Goal: Transaction & Acquisition: Purchase product/service

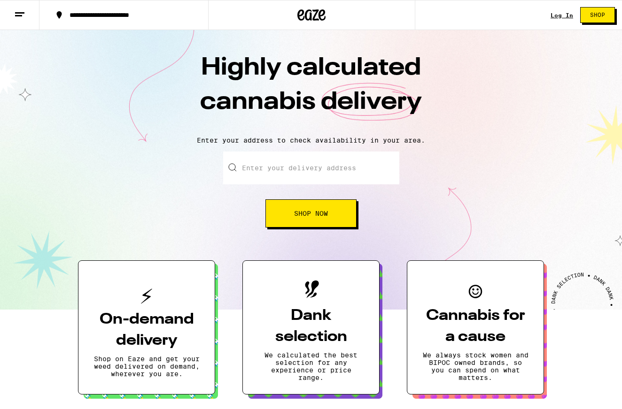
click at [150, 10] on button "**********" at bounding box center [123, 15] width 169 height 28
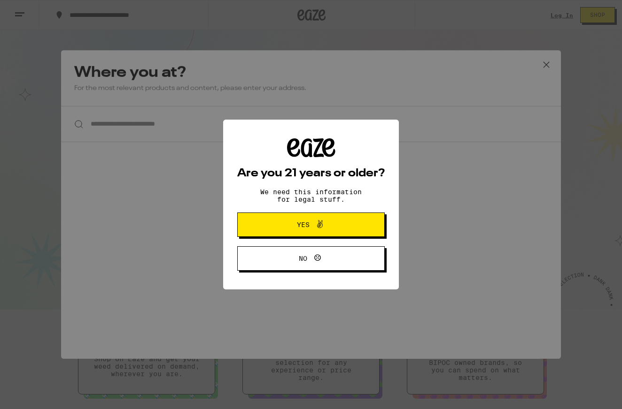
click at [292, 203] on p "We need this information for legal stuff." at bounding box center [310, 195] width 117 height 15
click at [292, 231] on span "Yes" at bounding box center [310, 225] width 71 height 12
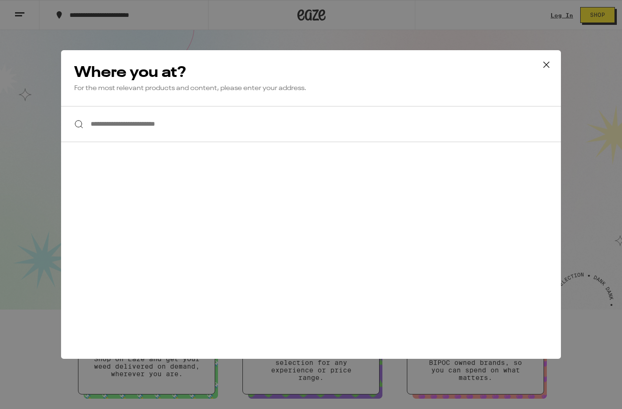
click at [214, 132] on input "**********" at bounding box center [310, 124] width 499 height 36
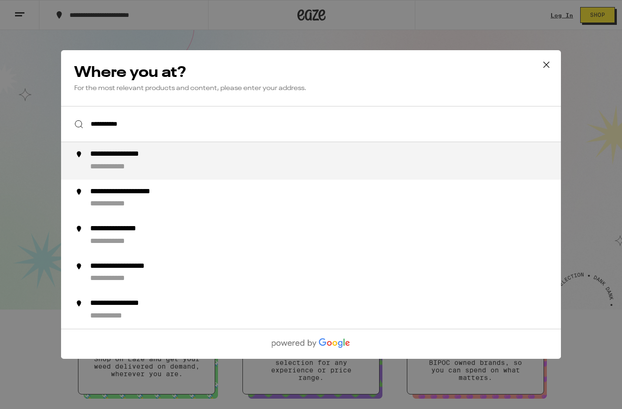
click at [221, 167] on div "**********" at bounding box center [329, 161] width 479 height 23
type input "**********"
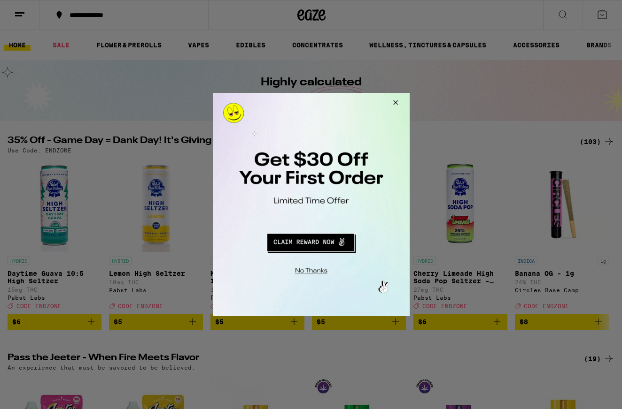
click at [321, 237] on button "Redirect to URL" at bounding box center [309, 241] width 163 height 23
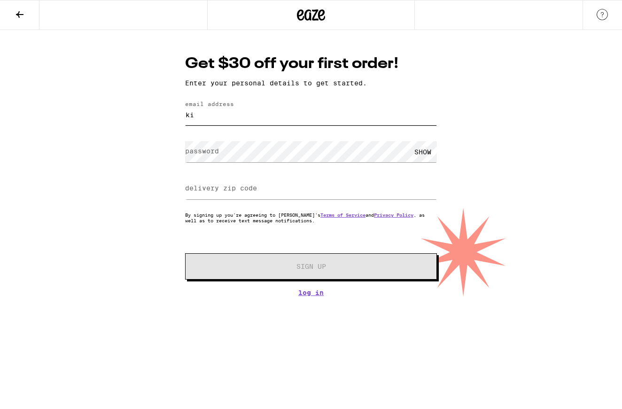
type input "k"
type input "daehpkgo@gmi"
click at [12, 8] on button at bounding box center [19, 15] width 39 height 30
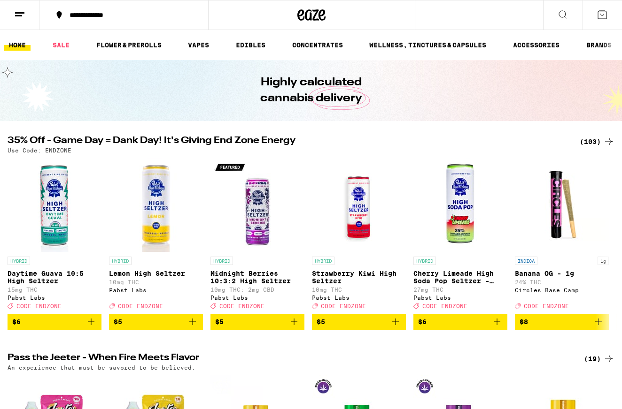
click at [19, 15] on line at bounding box center [18, 15] width 7 height 0
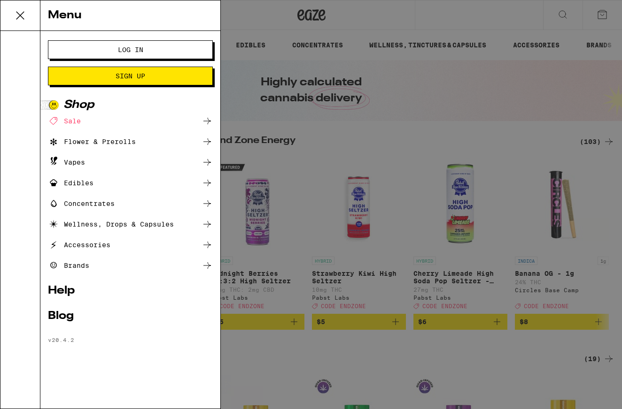
click at [161, 47] on span "Log In" at bounding box center [130, 49] width 89 height 7
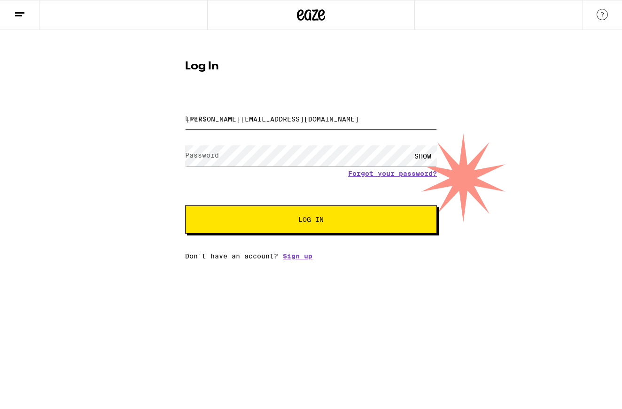
type input "[PERSON_NAME][EMAIL_ADDRESS][DOMAIN_NAME]"
click at [272, 216] on button "Log In" at bounding box center [311, 220] width 252 height 28
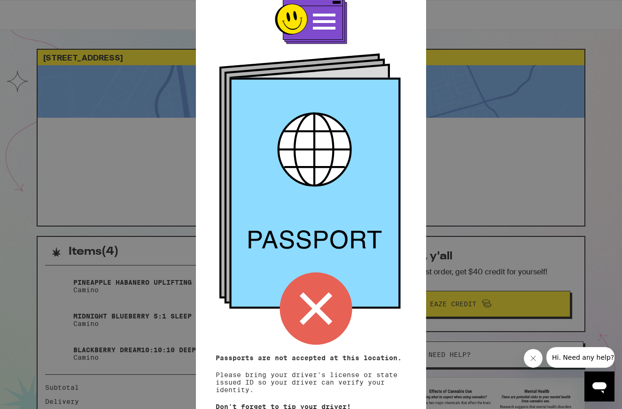
click at [338, 322] on icon at bounding box center [316, 309] width 72 height 72
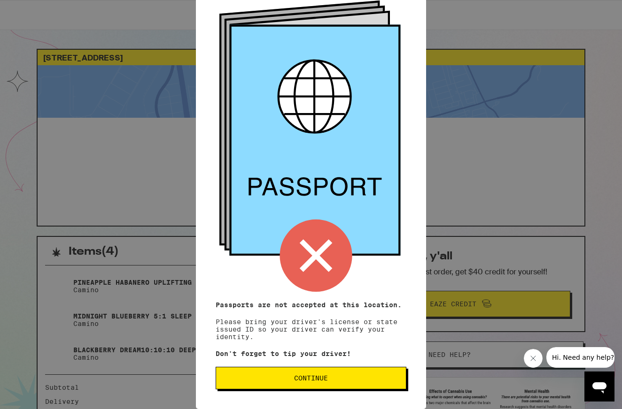
scroll to position [55, 0]
click at [317, 382] on span "Continue" at bounding box center [311, 378] width 34 height 7
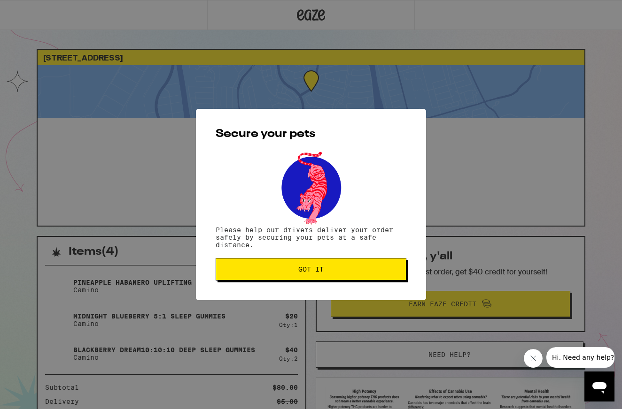
scroll to position [0, 0]
click at [349, 270] on span "Got it" at bounding box center [310, 269] width 175 height 7
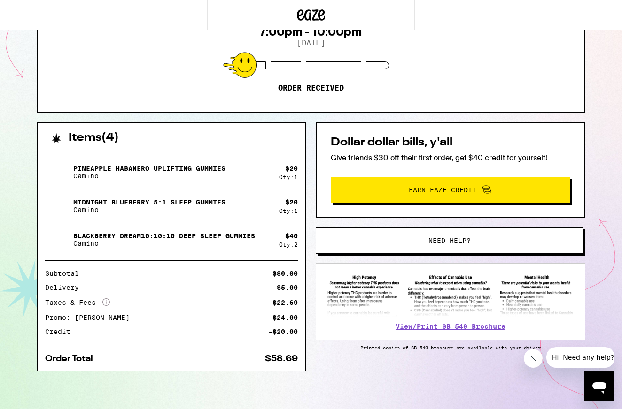
scroll to position [115, 0]
click at [441, 234] on button "Need help?" at bounding box center [449, 241] width 268 height 26
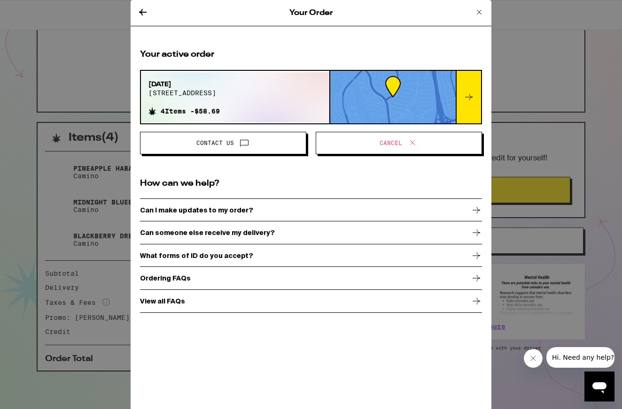
click at [267, 146] on span "Contact Us" at bounding box center [223, 143] width 150 height 12
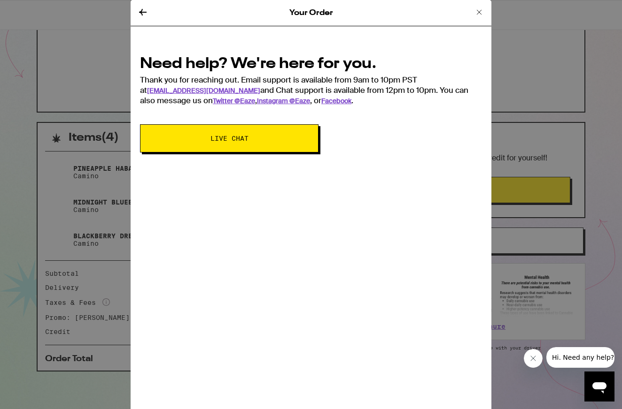
click at [257, 143] on button "Live Chat" at bounding box center [229, 138] width 178 height 28
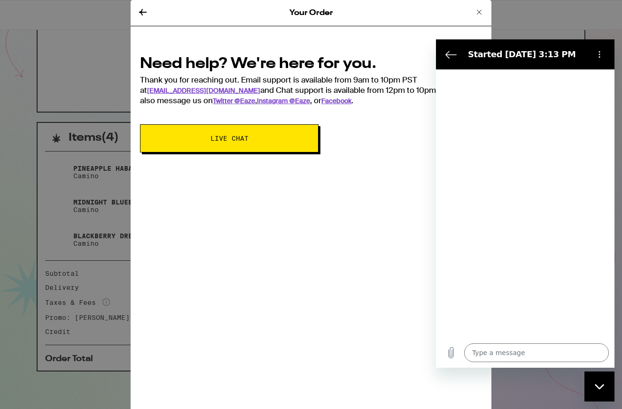
type textarea "x"
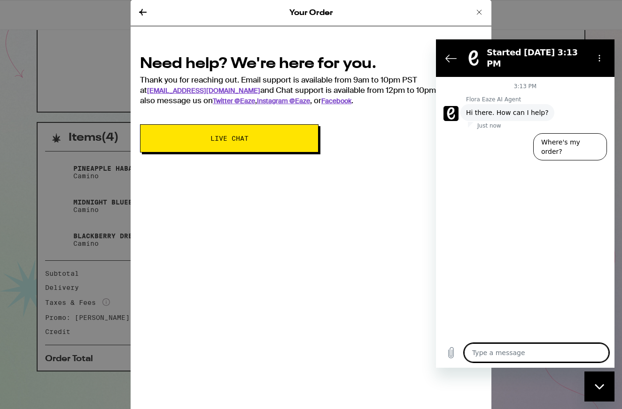
click at [580, 356] on textarea at bounding box center [536, 353] width 145 height 19
type textarea "c"
type textarea "x"
type textarea "ca"
type textarea "x"
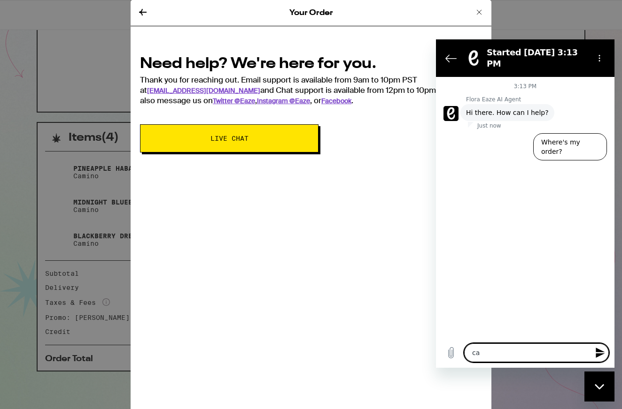
type textarea "can"
type textarea "x"
type textarea "can"
type textarea "x"
type textarea "can i"
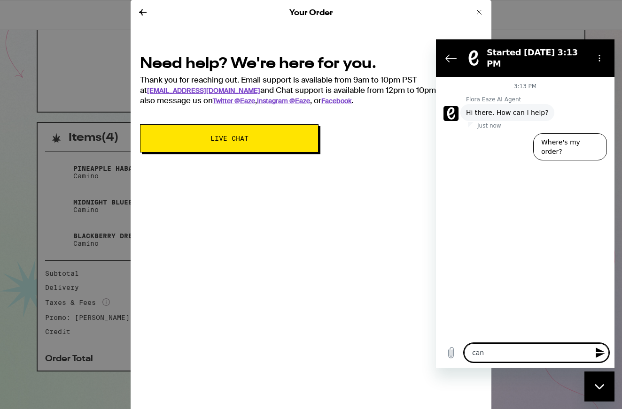
type textarea "x"
type textarea "can I"
type textarea "x"
type textarea "can I c"
type textarea "x"
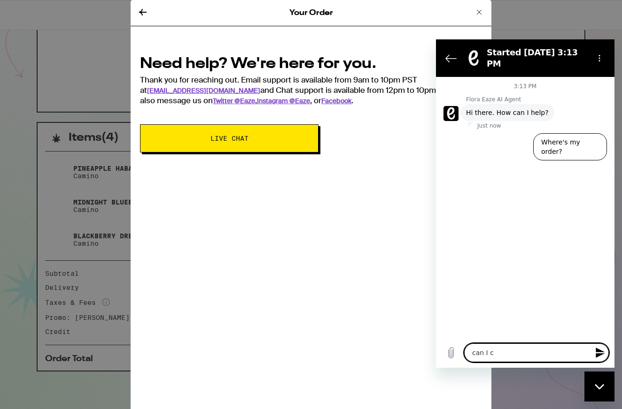
type textarea "can I ch"
type textarea "x"
type textarea "can I cha"
type textarea "x"
type textarea "can I chan"
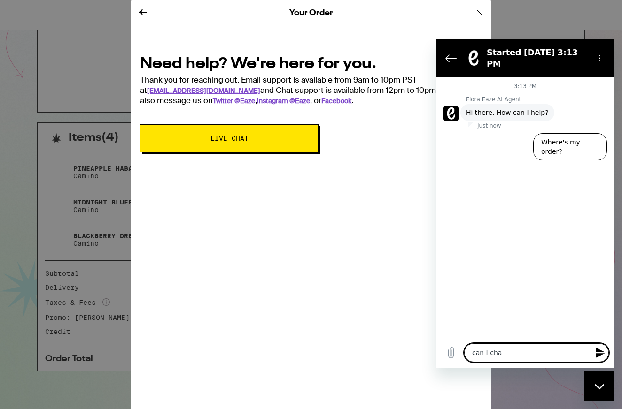
type textarea "x"
type textarea "can I [PERSON_NAME]"
type textarea "x"
type textarea "can I change"
type textarea "x"
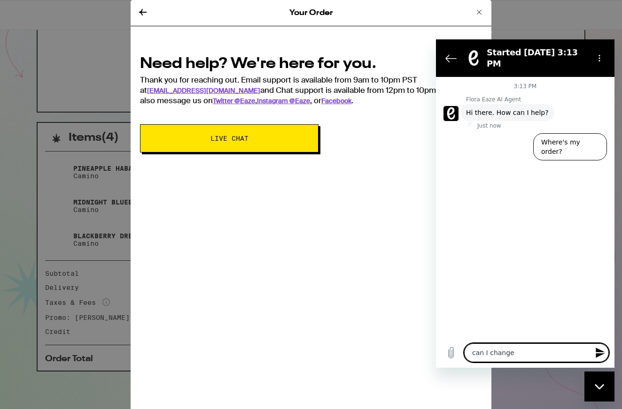
type textarea "can I change"
type textarea "x"
type textarea "can I change t"
type textarea "x"
type textarea "can I change th"
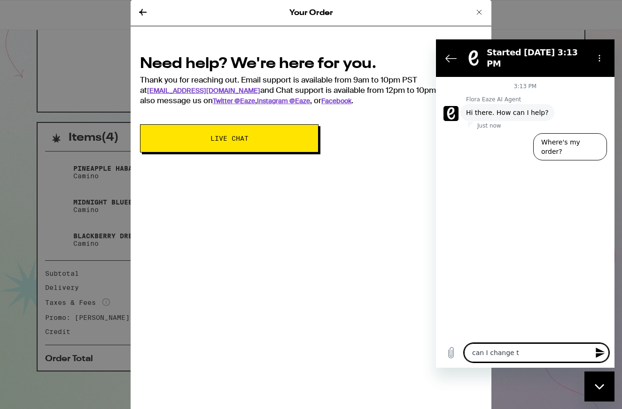
type textarea "x"
type textarea "can I change the"
type textarea "x"
type textarea "can I change the"
type textarea "x"
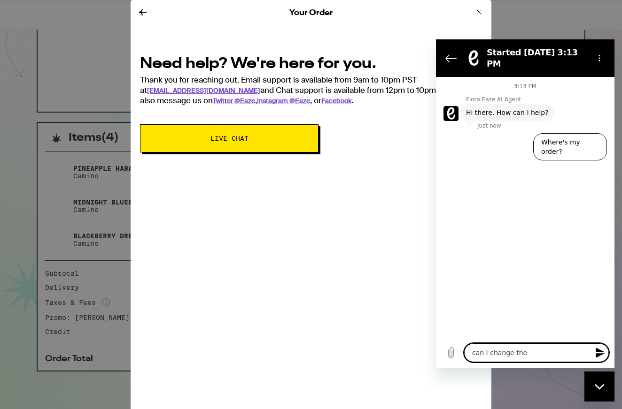
type textarea "can I change the d"
type textarea "x"
type textarea "can I change the de"
type textarea "x"
type textarea "can I change the del"
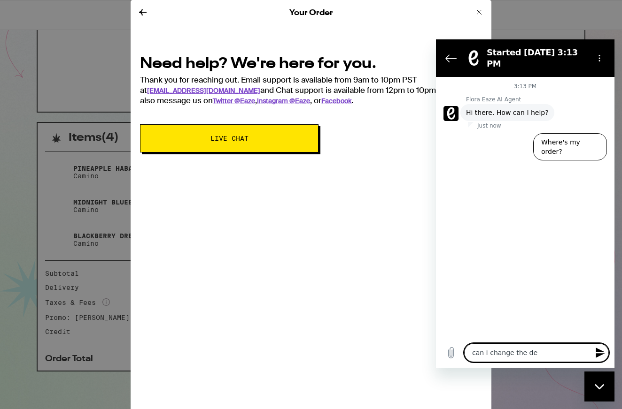
type textarea "x"
type textarea "can I change the deli"
type textarea "x"
type textarea "can I change the deliv"
type textarea "x"
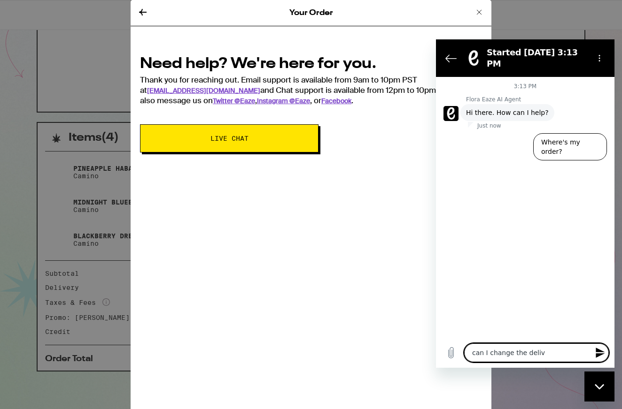
type textarea "can I change the delive"
type textarea "x"
type textarea "can I change the deliver"
type textarea "x"
type textarea "can I change the delivery"
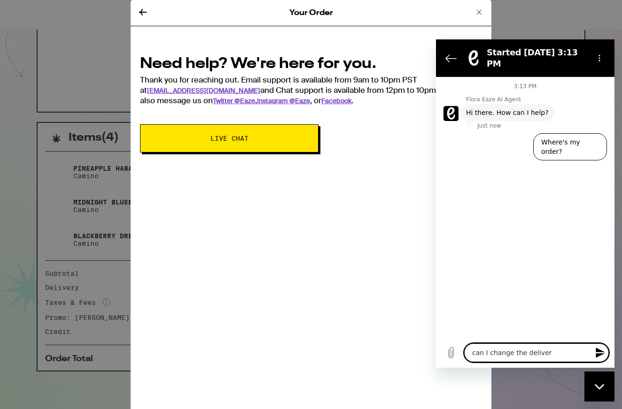
type textarea "x"
type textarea "can I change the delivery"
type textarea "x"
type textarea "can I change the delivery t"
type textarea "x"
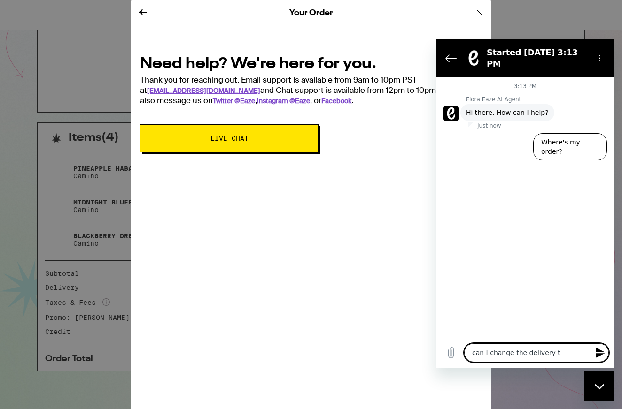
type textarea "can I change the delivery ti"
type textarea "x"
type textarea "can I change the delivery [PERSON_NAME]"
type textarea "x"
type textarea "can I change the delivery time"
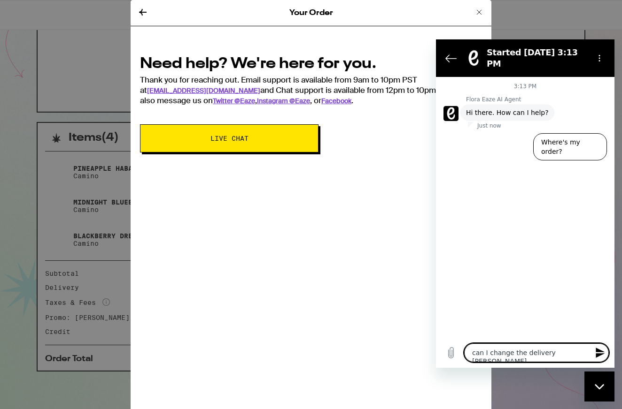
type textarea "x"
type textarea "can I change the delivery time?"
type textarea "x"
type textarea "can I change the delivery time"
type textarea "x"
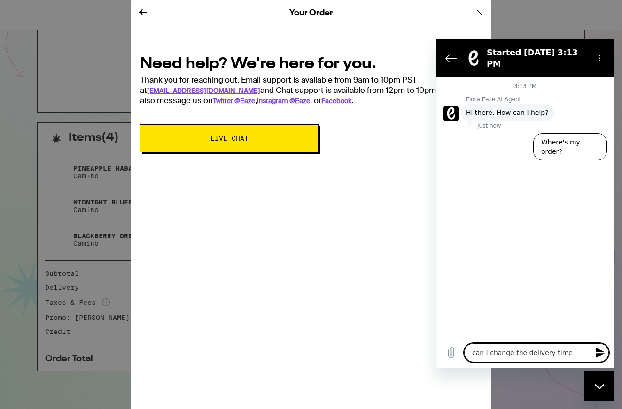
type textarea "can I change the delivery time"
type textarea "x"
type textarea "can I change the delivery time t"
type textarea "x"
type textarea "can I change the delivery time to"
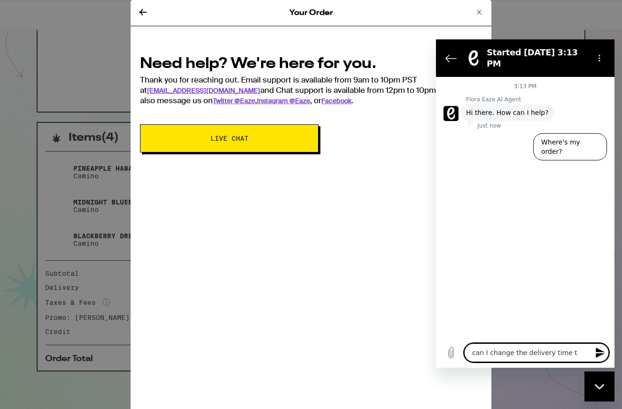
type textarea "x"
type textarea "can I change the delivery time to"
type textarea "x"
type textarea "can I change the delivery time to A"
type textarea "x"
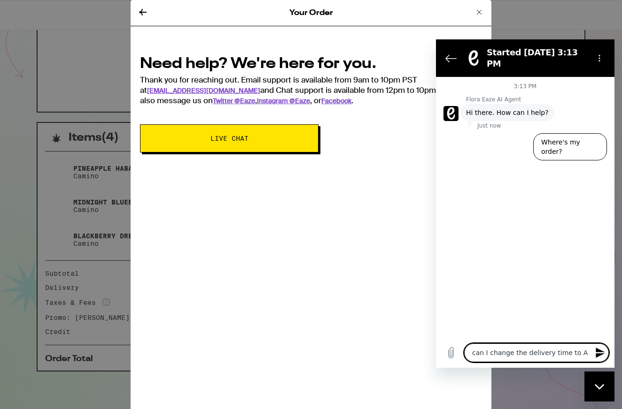
type textarea "can I change the delivery time to AS"
type textarea "x"
type textarea "can I change the delivery time to ASA"
type textarea "x"
type textarea "can I change the delivery time to ASAP"
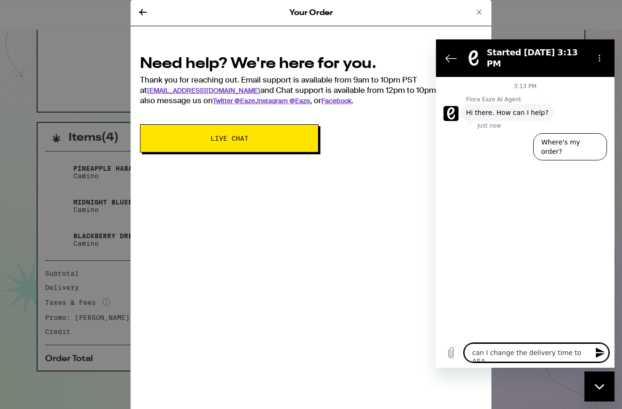
type textarea "x"
type textarea "can I change the delivery time to ASAP"
type textarea "x"
type textarea "can I change the delivery time to ASAP r"
type textarea "x"
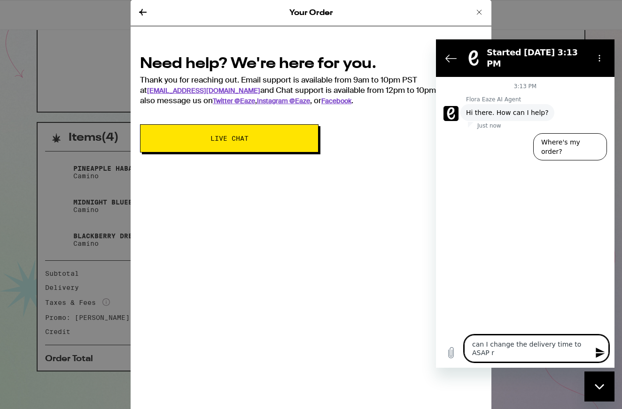
type textarea "can I change the delivery time to ASAP ra"
type textarea "x"
type textarea "can I change the delivery time to ASAP rat"
type textarea "x"
type textarea "can I change the delivery time to ASAP [PERSON_NAME]"
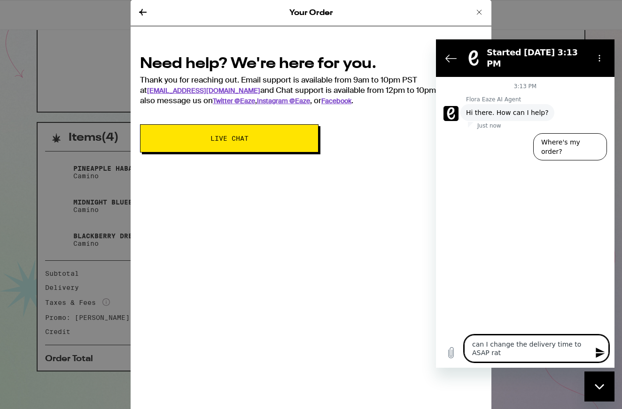
type textarea "x"
type textarea "can I change the delivery time to ASAP [PERSON_NAME]"
type textarea "x"
type textarea "can I change the delivery time to ASAP rather"
type textarea "x"
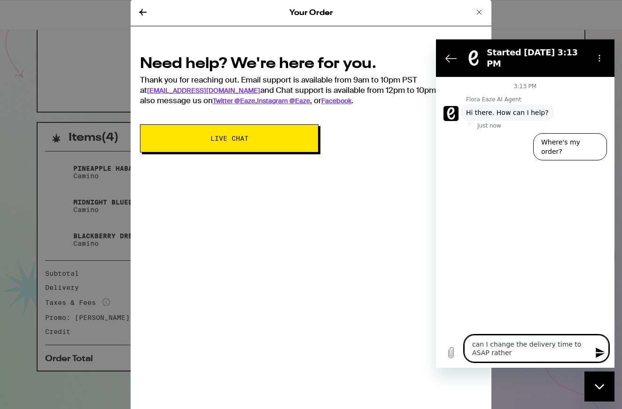
type textarea "can I change the delivery time to ASAP rather"
type textarea "x"
type textarea "can I change the delivery time to ASAP rather t"
type textarea "x"
type textarea "can I change the delivery time to ASAP rather th"
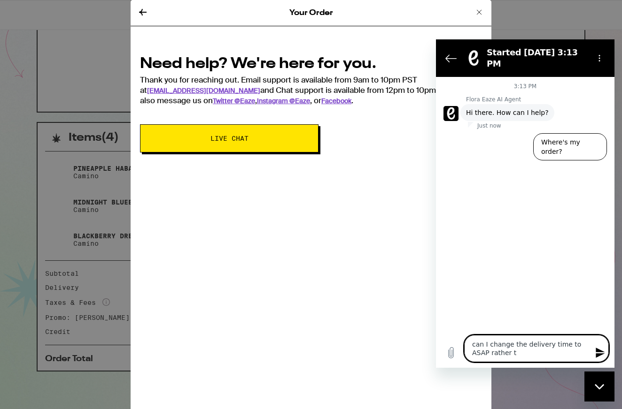
type textarea "x"
type textarea "can I change the delivery time to ASAP rather tha"
type textarea "x"
type textarea "can I change the delivery time to ASAP rather than"
type textarea "x"
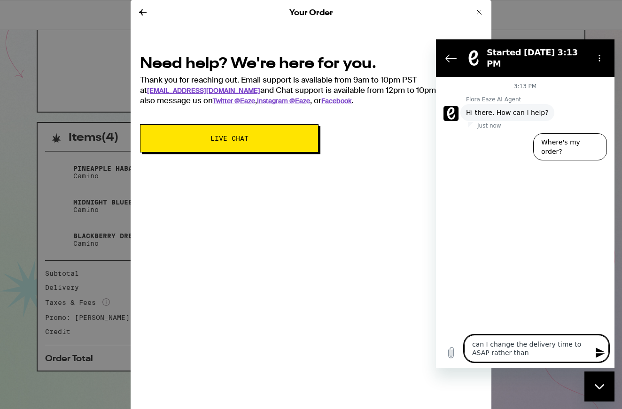
type textarea "can I change the delivery time to ASAP rather than"
type textarea "x"
type textarea "can I change the delivery time to ASAP rather than 7"
type textarea "x"
type textarea "can I change the delivery time to ASAP rather than 7-"
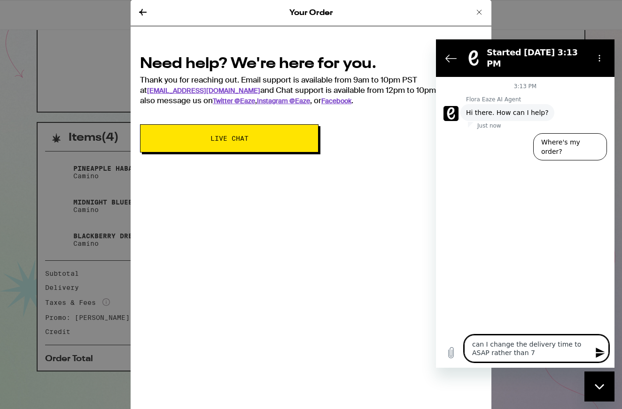
type textarea "x"
type textarea "can I change the delivery time to ASAP rather than 7-1"
type textarea "x"
type textarea "can I change the delivery time to ASAP rather than 7-10"
type textarea "x"
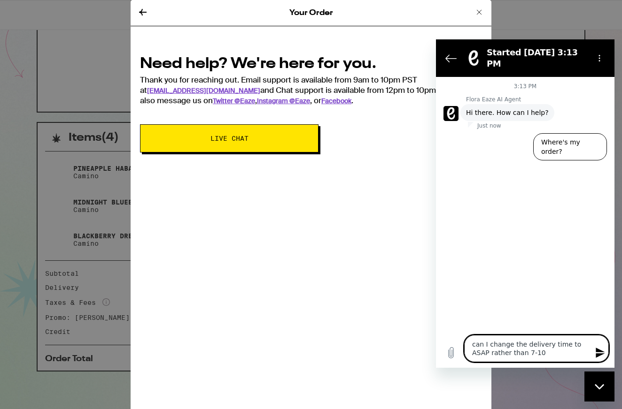
type textarea "can I change the delivery time to ASAP rather than 7-10"
type textarea "x"
type textarea "can I change the delivery time to ASAP rather than 7-10 p"
type textarea "x"
type textarea "can I change the delivery time to ASAP rather than 7-10 pm"
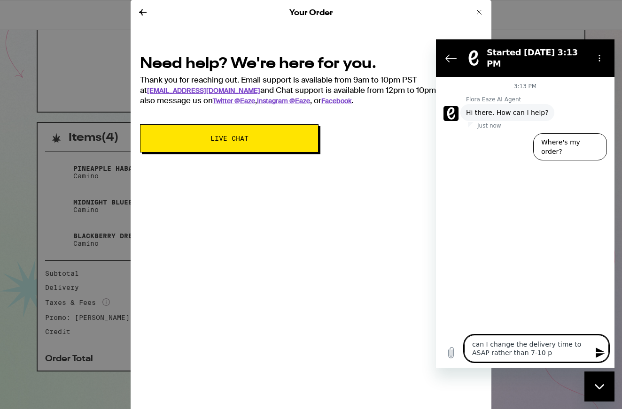
type textarea "x"
type textarea "can I change the delivery time to ASAP rather than 7-10 pm?"
type textarea "x"
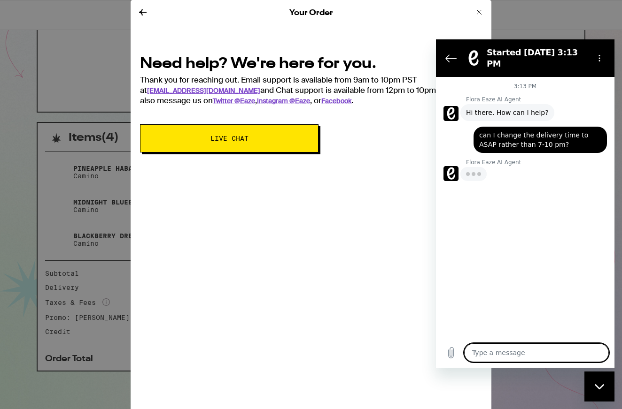
type textarea "x"
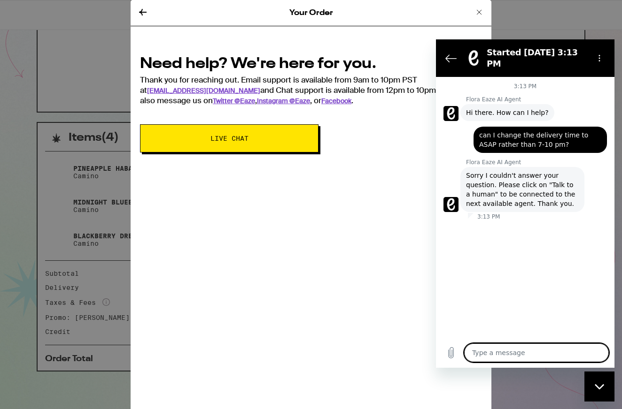
click at [537, 346] on textarea at bounding box center [536, 353] width 145 height 19
type textarea "g"
type textarea "x"
type textarea "t"
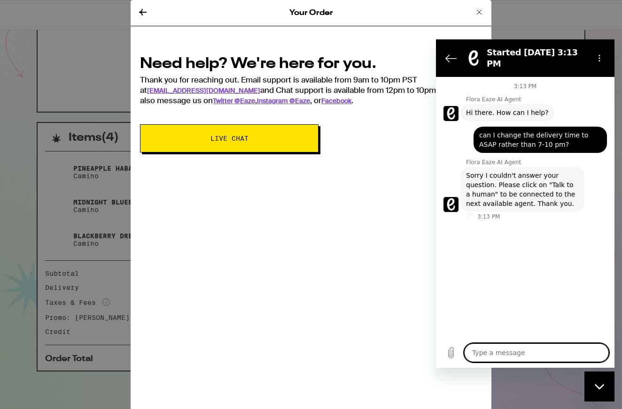
type textarea "x"
type textarea "ta"
type textarea "x"
type textarea "tal"
type textarea "x"
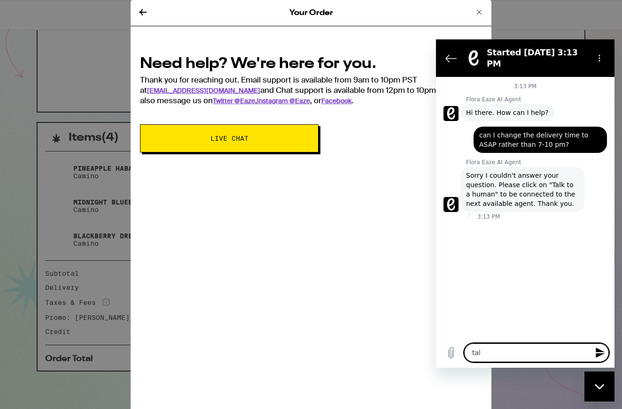
type textarea "talk"
type textarea "x"
type textarea "talk"
type textarea "x"
type textarea "talk t"
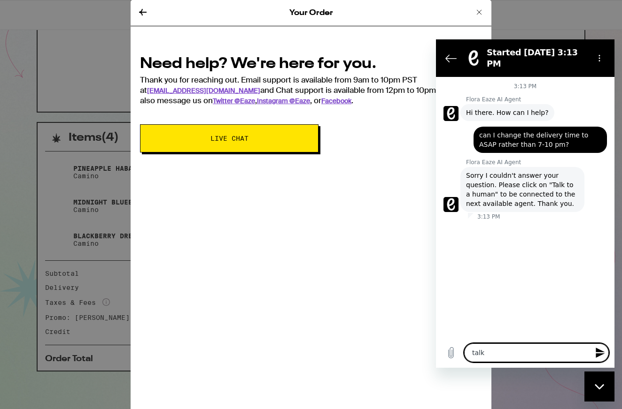
type textarea "x"
type textarea "talk to"
type textarea "x"
type textarea "talk to"
type textarea "x"
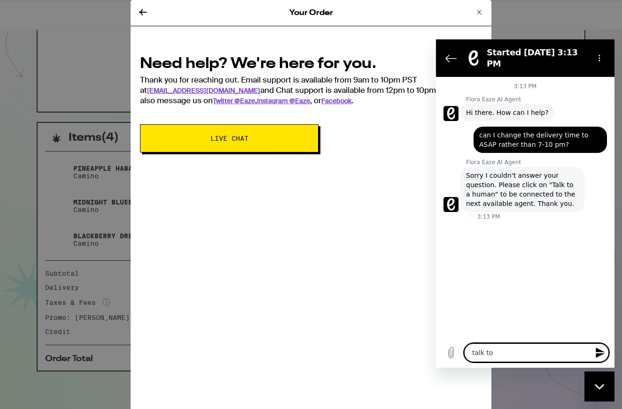
type textarea "talk to a"
type textarea "x"
type textarea "talk to a"
type textarea "x"
type textarea "talk to a h"
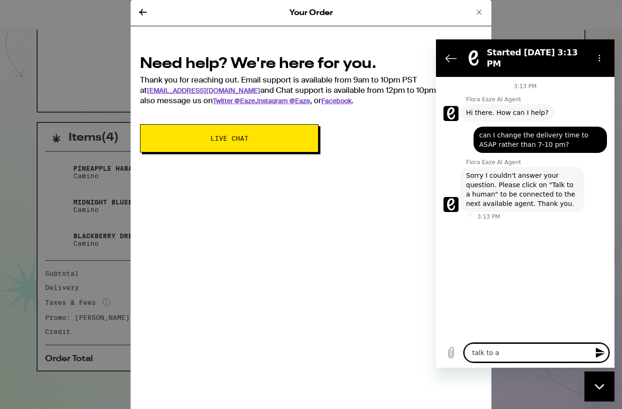
type textarea "x"
type textarea "talk to a hu"
type textarea "x"
type textarea "talk to a hum"
type textarea "x"
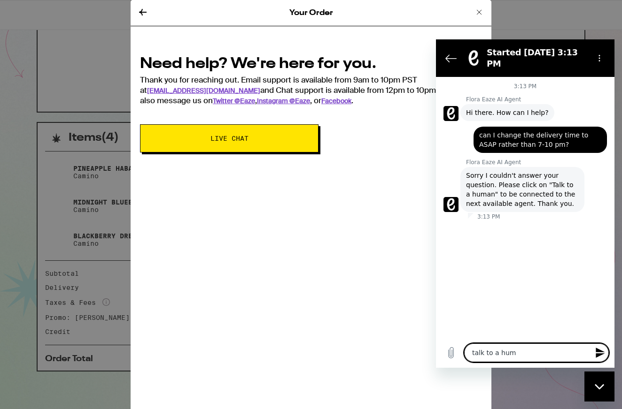
type textarea "talk to a huma"
type textarea "x"
type textarea "talk to a human"
type textarea "x"
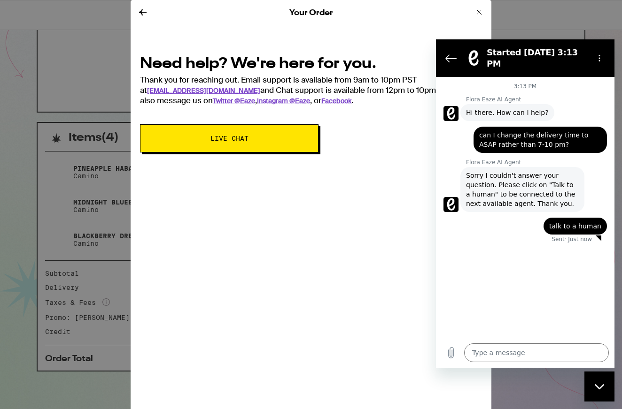
click at [139, 10] on icon at bounding box center [142, 12] width 11 height 11
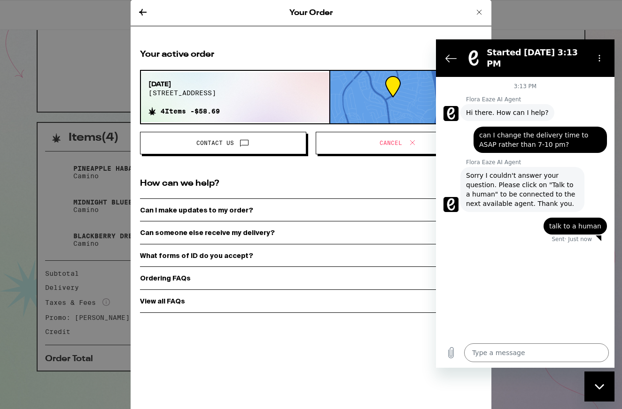
click at [150, 10] on div "Your Order" at bounding box center [310, 13] width 361 height 26
click at [447, 55] on icon "Back to the conversation list" at bounding box center [450, 58] width 10 height 7
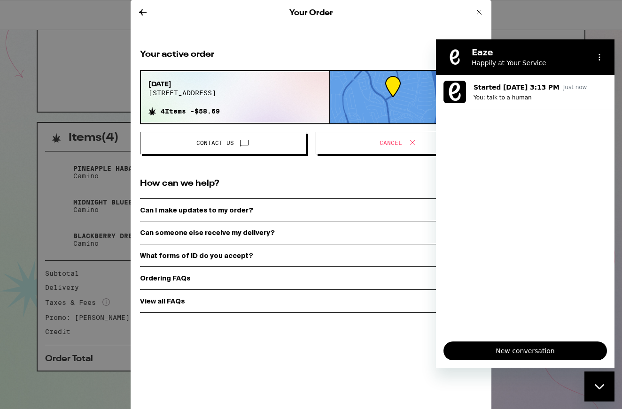
click at [370, 127] on div "Contact Us Cancel" at bounding box center [311, 139] width 342 height 30
click at [363, 139] on span "Cancel" at bounding box center [398, 143] width 150 height 12
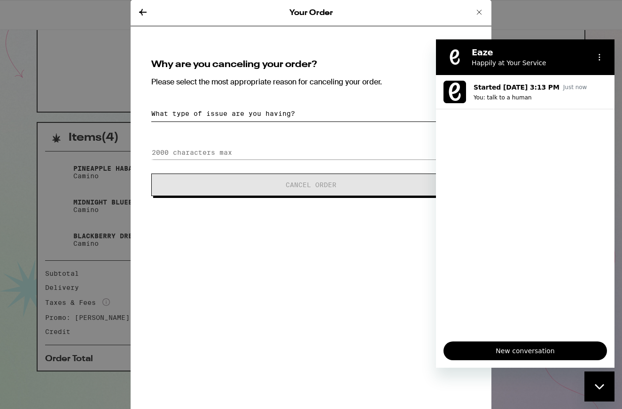
select select "long-eta"
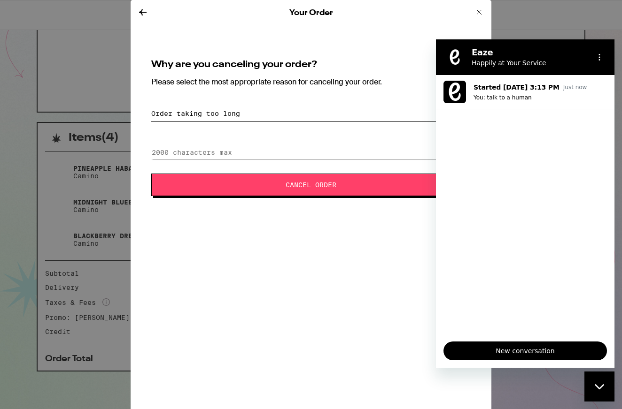
click at [279, 190] on button "Cancel Order" at bounding box center [310, 185] width 319 height 23
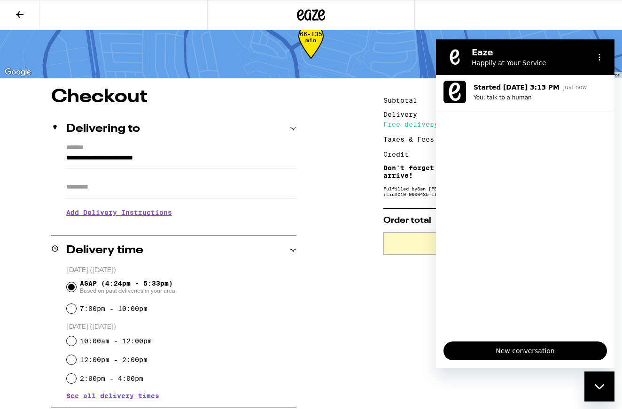
scroll to position [28, 0]
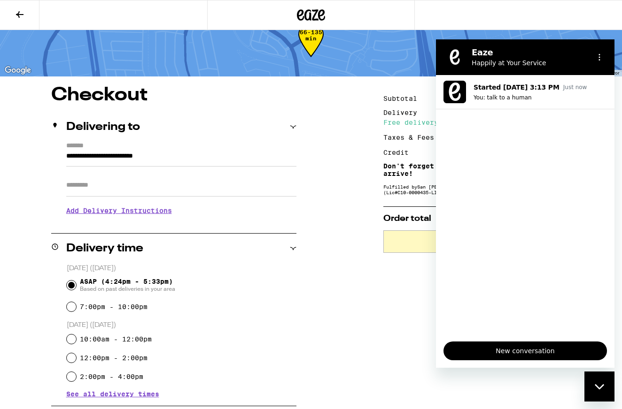
click at [598, 392] on div "Close messaging window" at bounding box center [599, 387] width 28 height 28
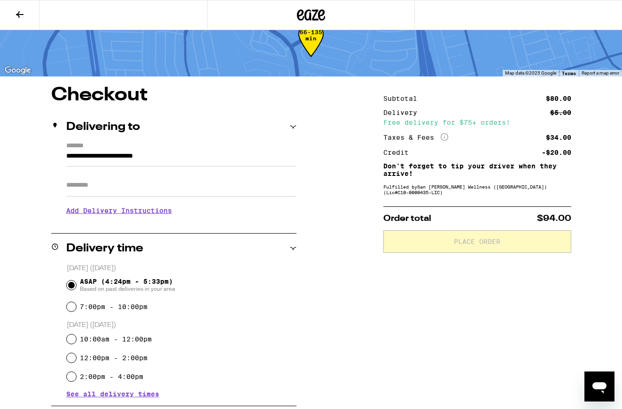
click at [494, 261] on div "Subtotal $80.00 Delivery $5.00 Free delivery for $75+ orders! Taxes & Fees More…" at bounding box center [477, 367] width 188 height 562
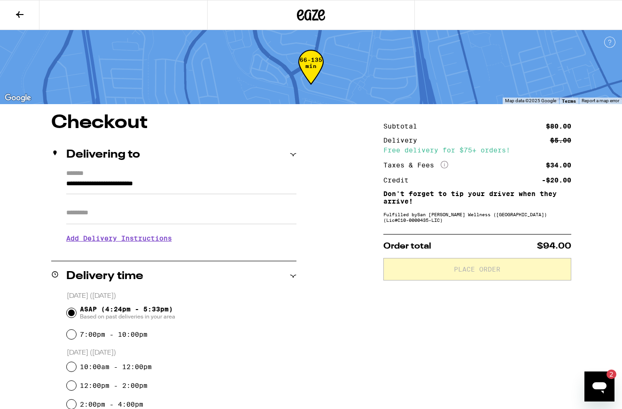
scroll to position [0, 0]
click at [23, 11] on icon at bounding box center [19, 14] width 11 height 11
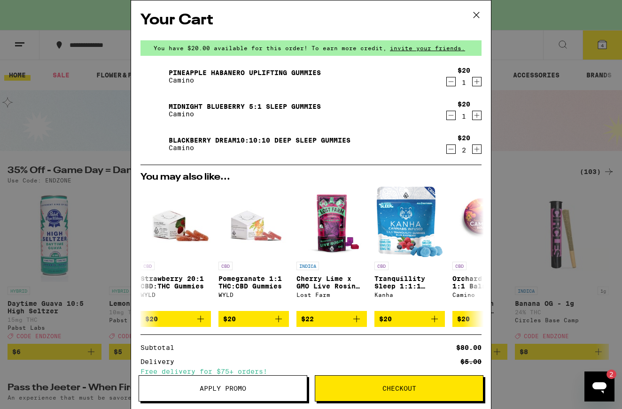
click at [243, 381] on button "Apply Promo" at bounding box center [222, 389] width 169 height 26
click at [225, 379] on button "Apply Promo" at bounding box center [222, 389] width 169 height 26
click at [214, 389] on span "Apply Promo" at bounding box center [223, 388] width 46 height 7
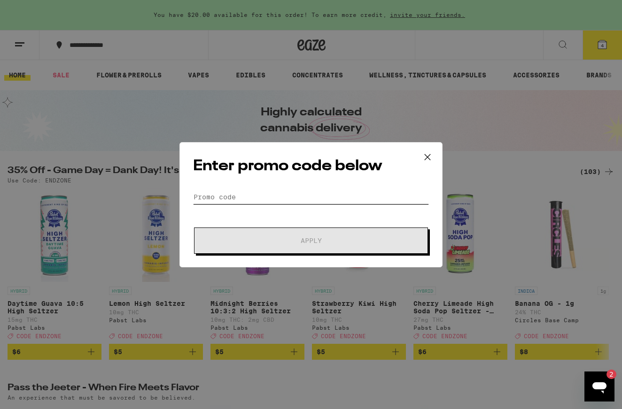
click at [275, 194] on input "Promo Code" at bounding box center [311, 197] width 236 height 14
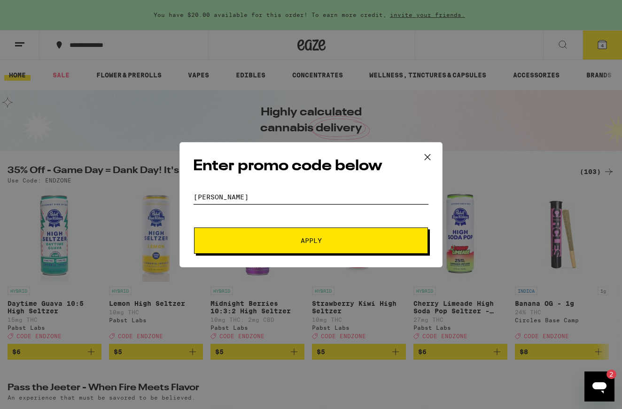
type input "[PERSON_NAME]"
click at [311, 240] on button "Apply" at bounding box center [311, 241] width 234 height 26
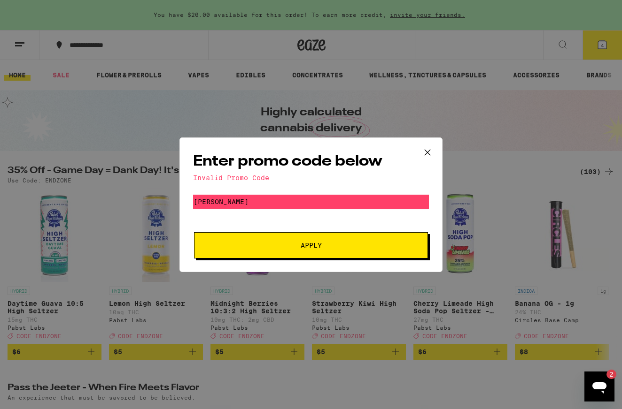
click at [424, 149] on icon at bounding box center [427, 153] width 14 height 14
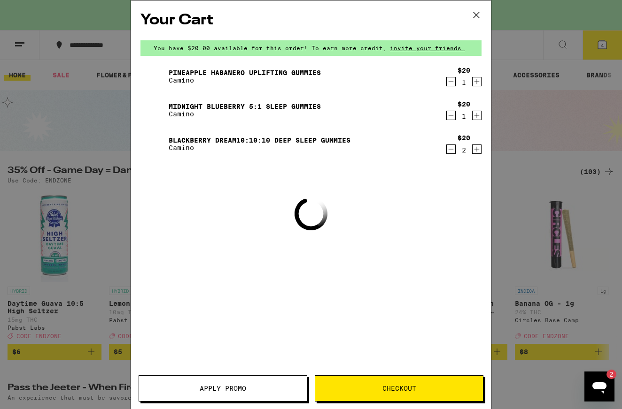
click at [428, 149] on div "Pineapple Habanero Uplifting Gummies Camino $20 1 Midnight Blueberry 5:1 Sleep …" at bounding box center [310, 113] width 341 height 101
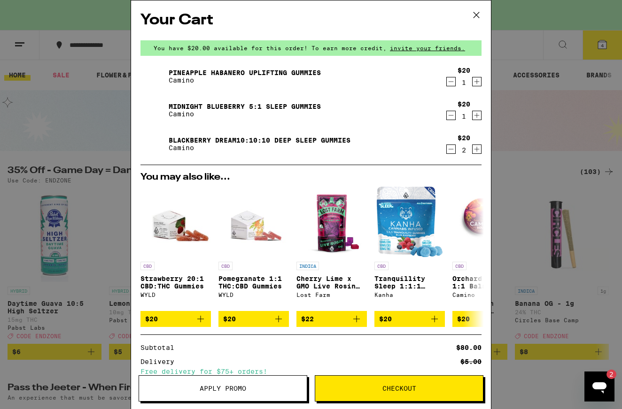
click at [480, 16] on icon at bounding box center [476, 15] width 14 height 14
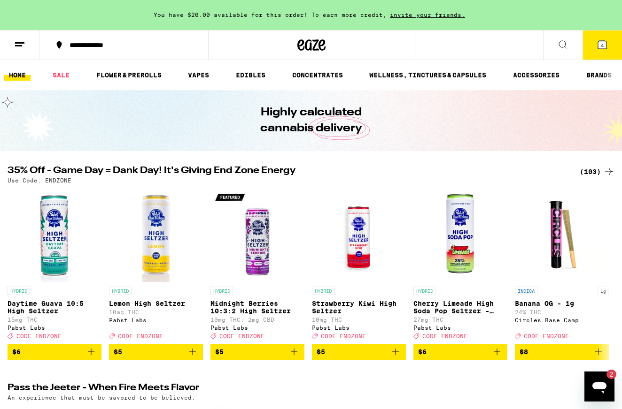
click at [597, 178] on div "Use Code: ENDZONE" at bounding box center [311, 180] width 606 height 6
click at [597, 174] on div "(103)" at bounding box center [596, 171] width 35 height 11
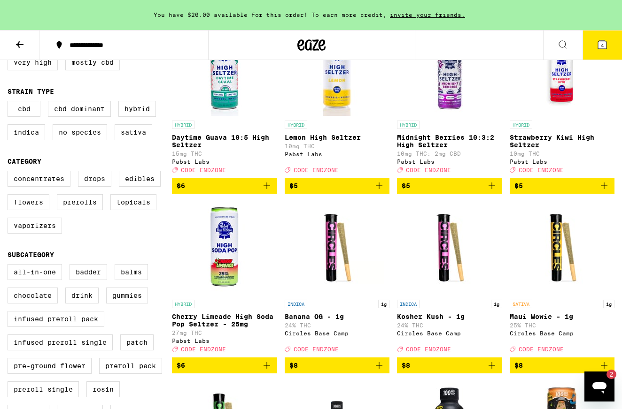
scroll to position [150, 0]
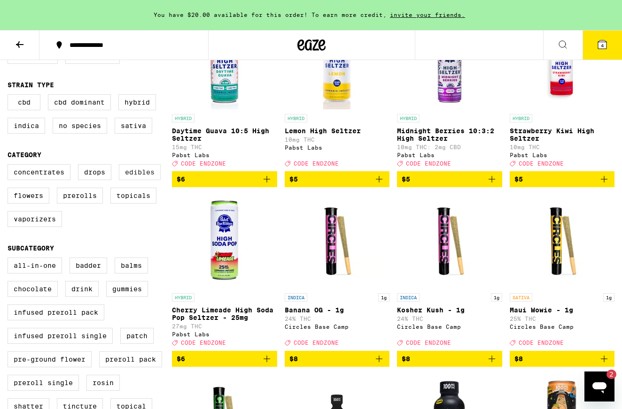
click at [146, 174] on label "Edibles" at bounding box center [140, 172] width 42 height 16
click at [10, 166] on input "Edibles" at bounding box center [9, 166] width 0 height 0
checkbox input "true"
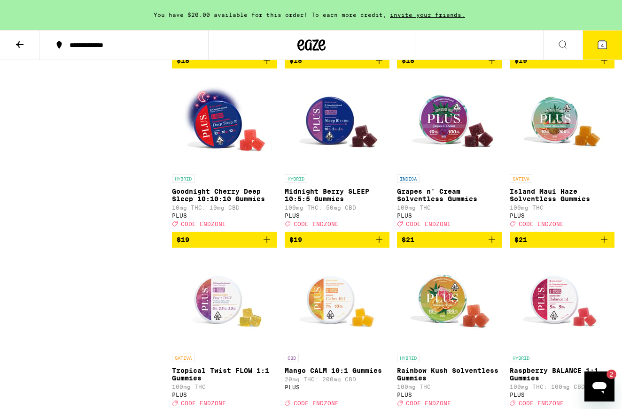
scroll to position [1168, 0]
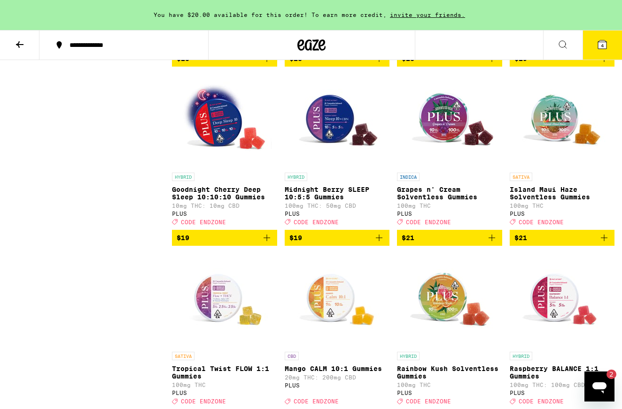
click at [271, 244] on icon "Add to bag" at bounding box center [266, 237] width 11 height 11
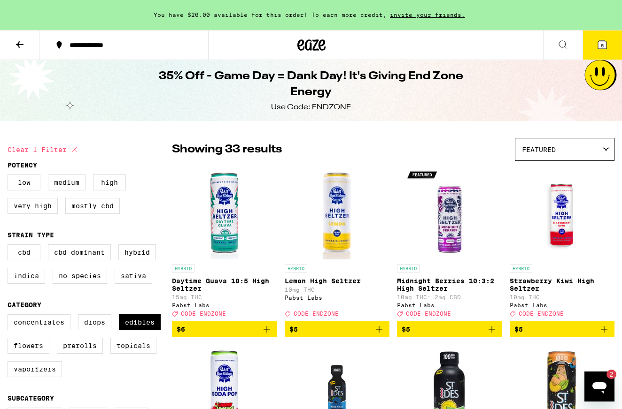
scroll to position [0, 0]
click at [601, 42] on icon at bounding box center [602, 44] width 8 height 8
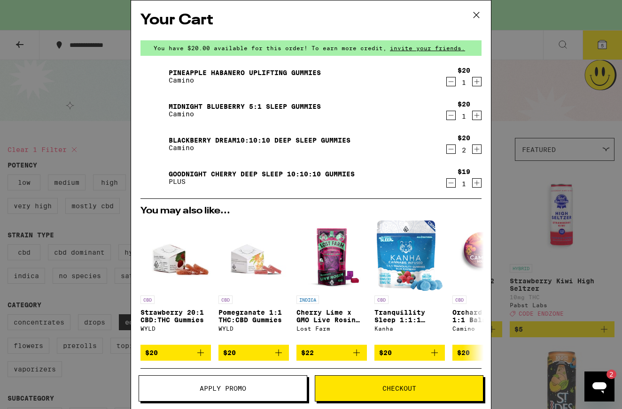
click at [187, 389] on span "Apply Promo" at bounding box center [223, 388] width 168 height 7
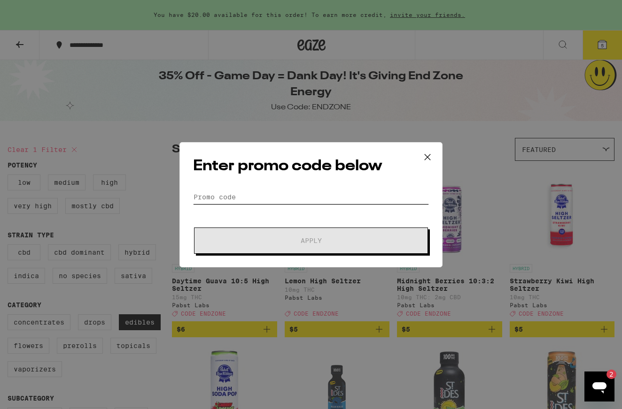
click at [264, 192] on input "Promo Code" at bounding box center [311, 197] width 236 height 14
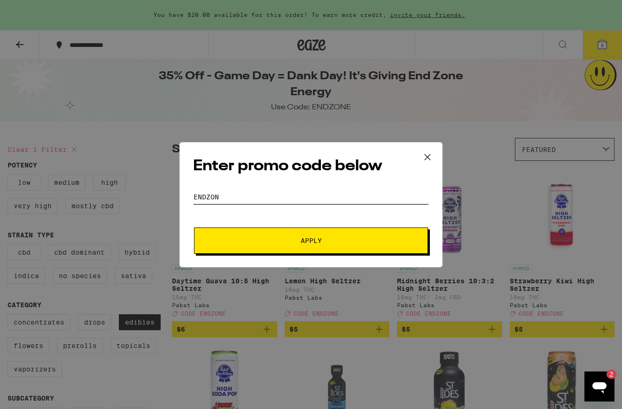
click at [311, 240] on button "Apply" at bounding box center [311, 241] width 234 height 26
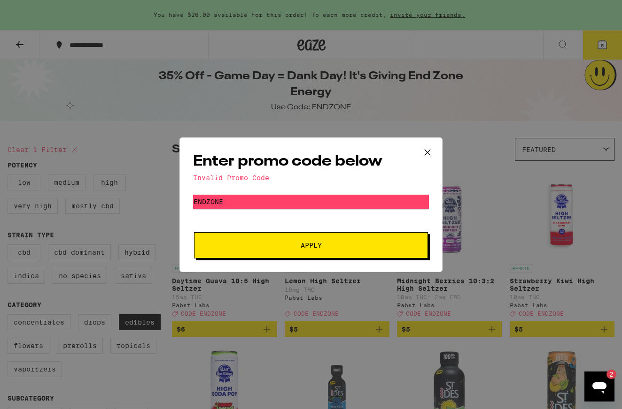
type input "endzone"
click at [311, 246] on button "Apply" at bounding box center [311, 245] width 234 height 26
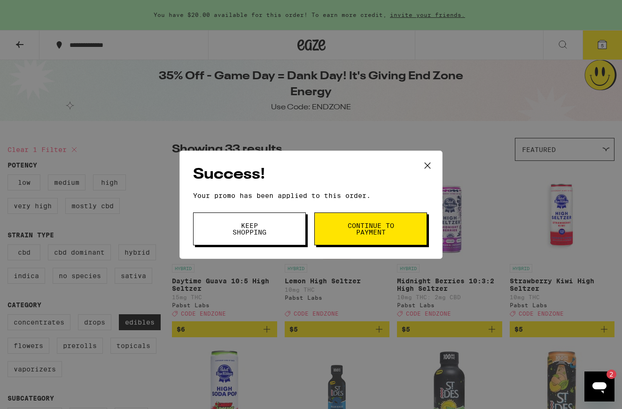
click at [292, 234] on button "Keep Shopping" at bounding box center [249, 229] width 113 height 33
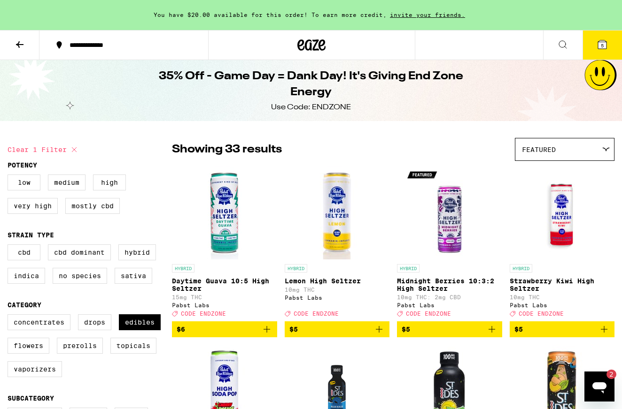
click at [602, 47] on span "5" at bounding box center [601, 46] width 3 height 6
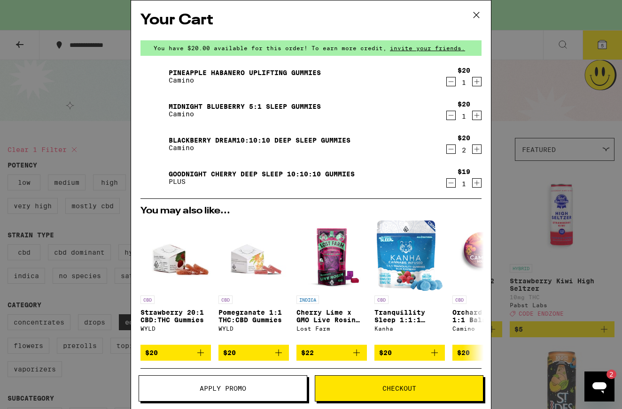
click at [449, 82] on icon "Decrement" at bounding box center [450, 82] width 5 height 0
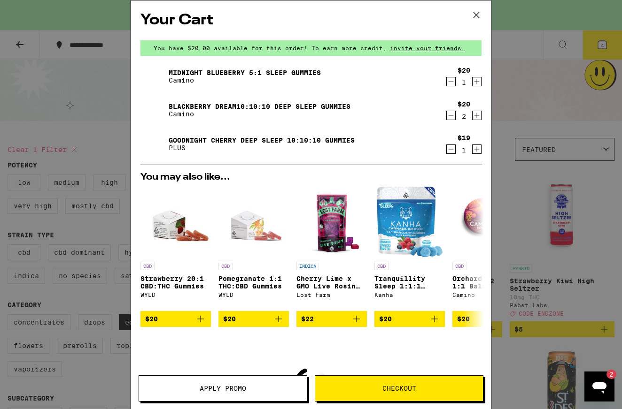
click at [449, 82] on icon "Decrement" at bounding box center [450, 82] width 5 height 0
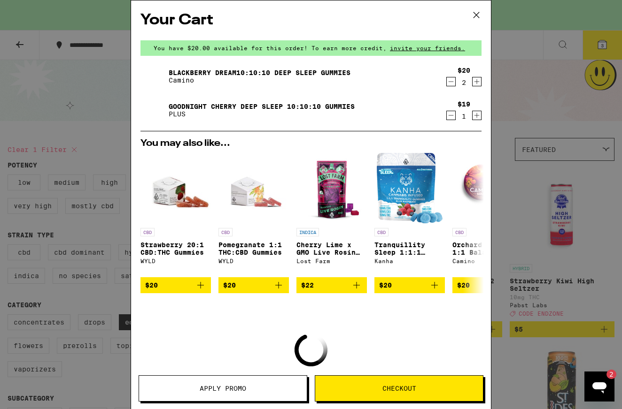
click at [449, 82] on icon "Decrement" at bounding box center [450, 82] width 5 height 0
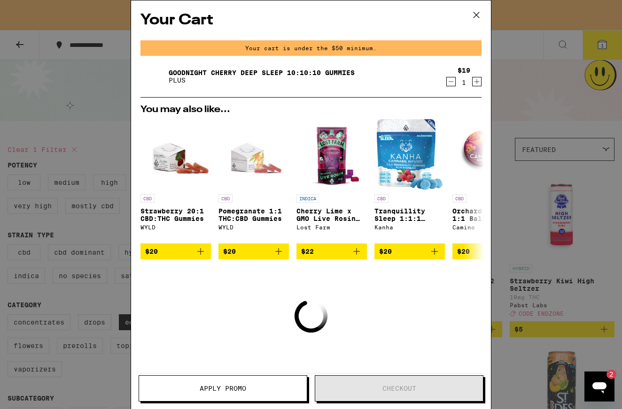
click at [449, 82] on icon "Decrement" at bounding box center [450, 82] width 5 height 0
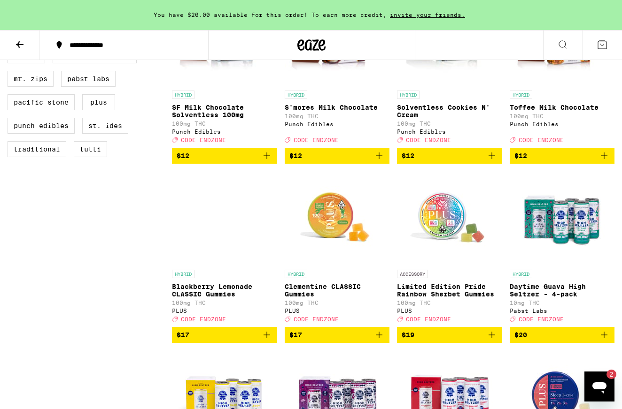
scroll to position [712, 0]
click at [498, 343] on button "$19" at bounding box center [449, 335] width 105 height 16
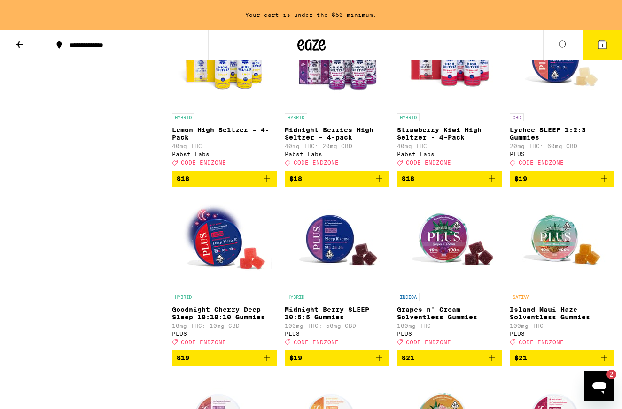
scroll to position [1056, 0]
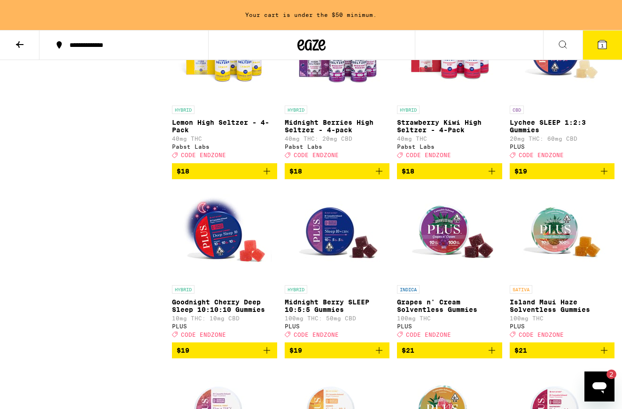
click at [269, 356] on icon "Add to bag" at bounding box center [266, 350] width 11 height 11
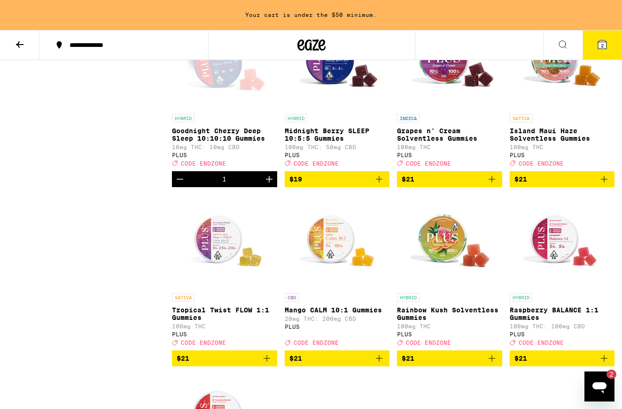
scroll to position [1236, 0]
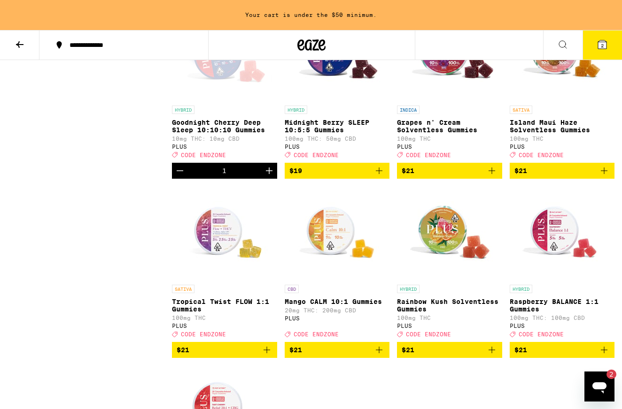
click at [269, 174] on icon "Increment" at bounding box center [269, 171] width 7 height 7
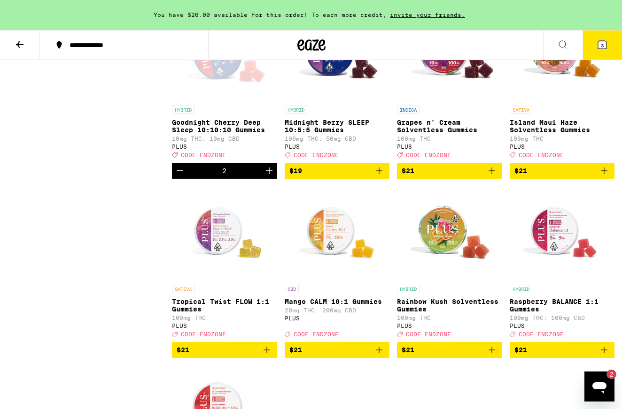
click at [269, 174] on icon "Increment" at bounding box center [269, 171] width 7 height 7
click at [609, 48] on button "4" at bounding box center [601, 45] width 39 height 29
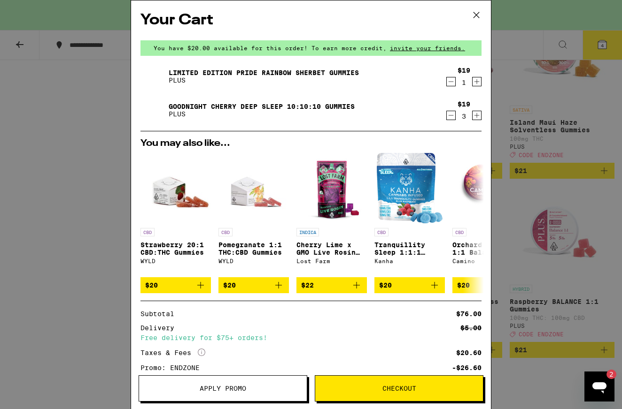
click at [446, 119] on icon "Decrement" at bounding box center [450, 115] width 8 height 11
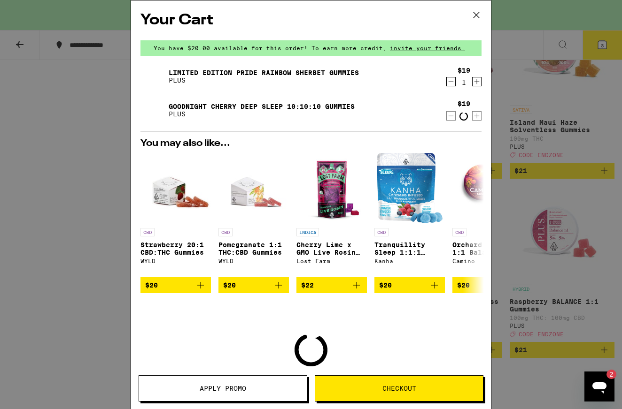
click at [472, 86] on icon "Increment" at bounding box center [476, 81] width 8 height 11
click at [253, 382] on button "Apply Promo" at bounding box center [222, 389] width 169 height 26
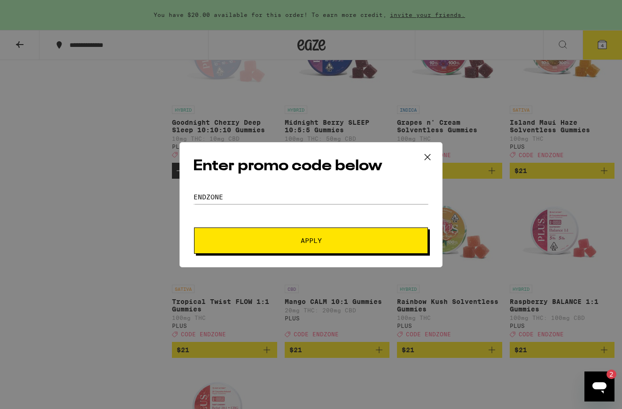
click at [313, 234] on button "Apply" at bounding box center [311, 241] width 234 height 26
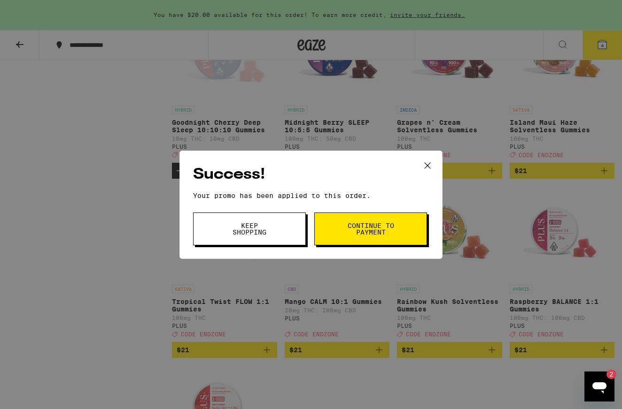
click at [391, 230] on span "Continue to payment" at bounding box center [370, 229] width 48 height 13
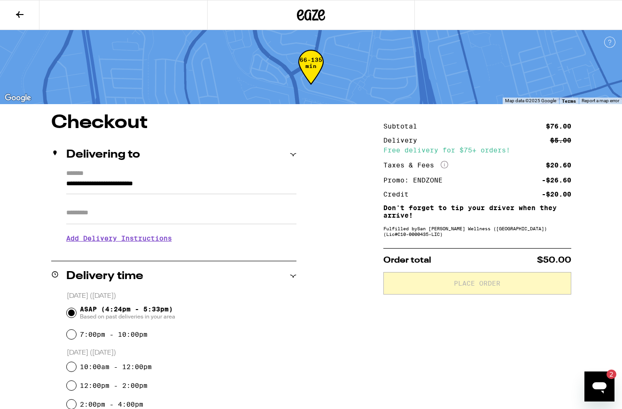
click at [151, 308] on span "ASAP (4:24pm - 5:33pm) Based on past deliveries in your area" at bounding box center [127, 313] width 95 height 15
click at [76, 308] on input "ASAP (4:24pm - 5:33pm) Based on past deliveries in your area" at bounding box center [71, 312] width 9 height 9
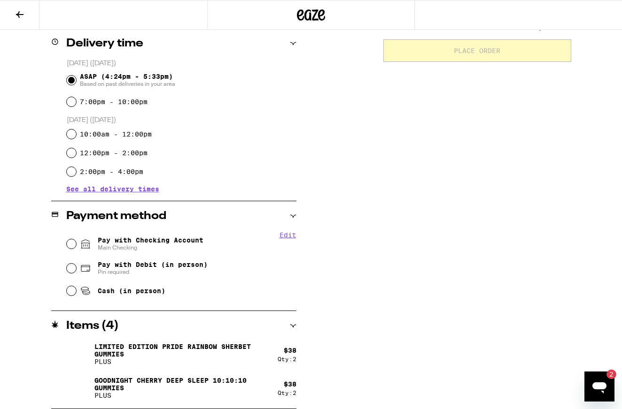
scroll to position [233, 0]
click at [77, 243] on div "Pay with Checking Account Main Checking" at bounding box center [182, 244] width 230 height 24
click at [71, 242] on input "Pay with Checking Account Main Checking" at bounding box center [71, 243] width 9 height 9
radio input "true"
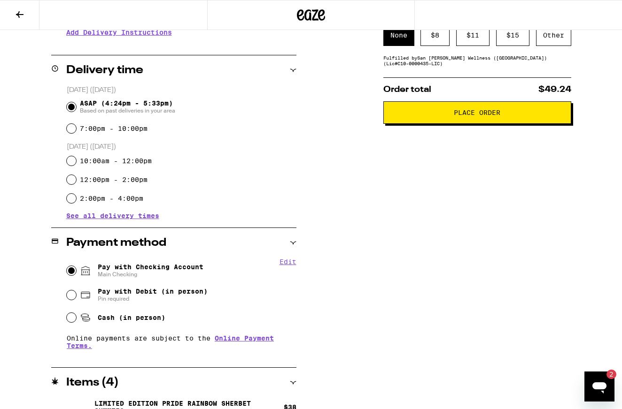
scroll to position [206, 0]
click at [487, 122] on button "Place Order" at bounding box center [477, 113] width 188 height 23
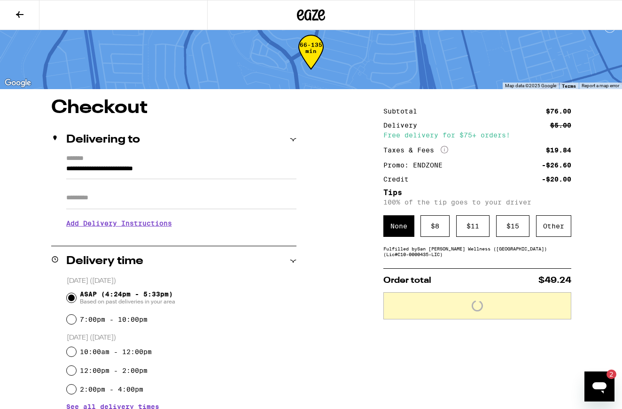
scroll to position [20, 0]
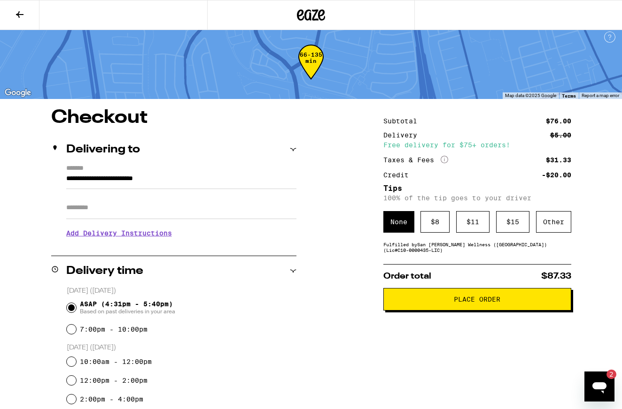
scroll to position [4, 0]
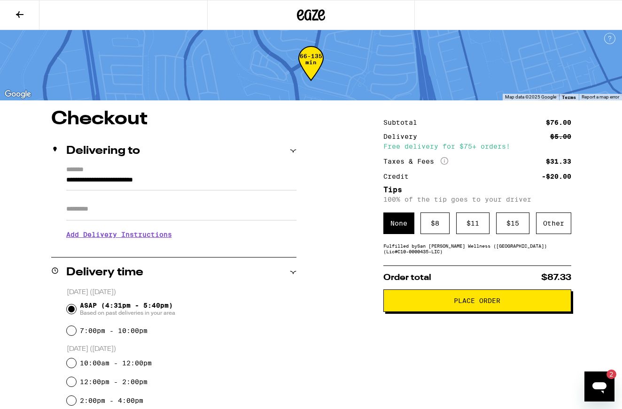
click at [457, 304] on span "Place Order" at bounding box center [476, 301] width 46 height 7
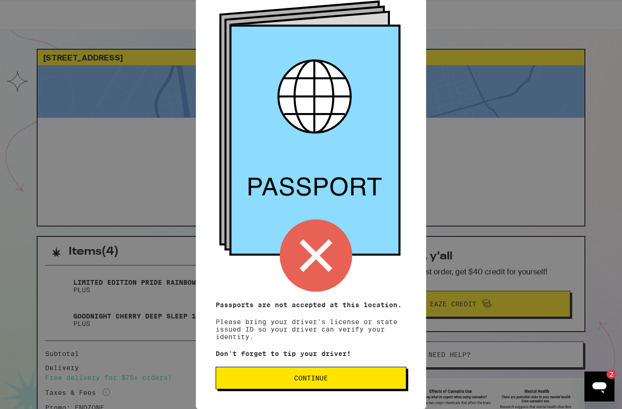
scroll to position [55, 0]
click at [340, 392] on div "Remember! Bring your ID Passports are not accepted at this location. Please bri…" at bounding box center [311, 151] width 230 height 515
click at [331, 380] on span "Continue" at bounding box center [310, 378] width 175 height 7
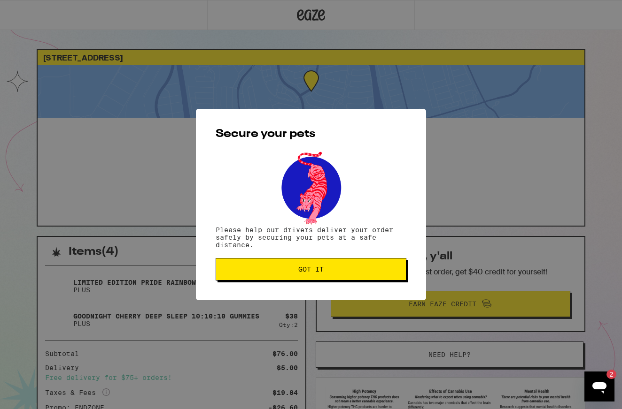
click at [320, 267] on span "Got it" at bounding box center [310, 269] width 25 height 7
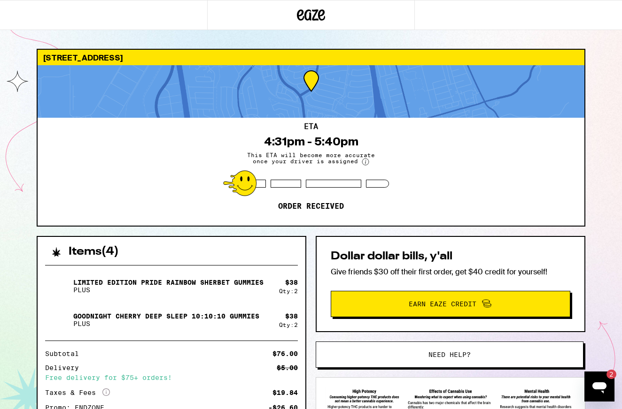
click at [614, 388] on div "[STREET_ADDRESS] 4:31pm - 5:40pm This ETA will become more accurate once your d…" at bounding box center [311, 256] width 622 height 512
click at [603, 384] on icon "Open messaging window, 2 unread messages" at bounding box center [599, 388] width 14 height 11
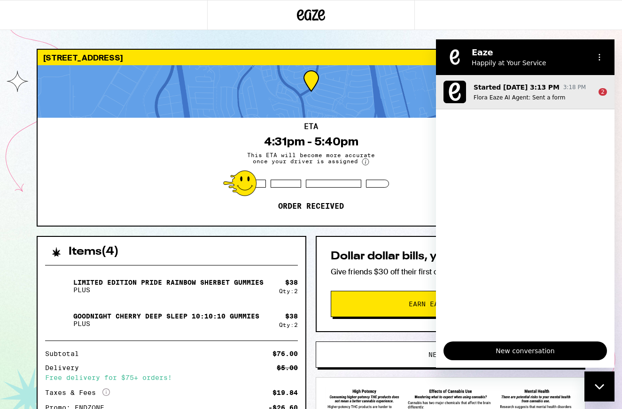
click at [576, 107] on button "Started [DATE] 3:13 PM 3:18 PM Flora Eaze AI Agent: Sent a form 2" at bounding box center [525, 92] width 178 height 34
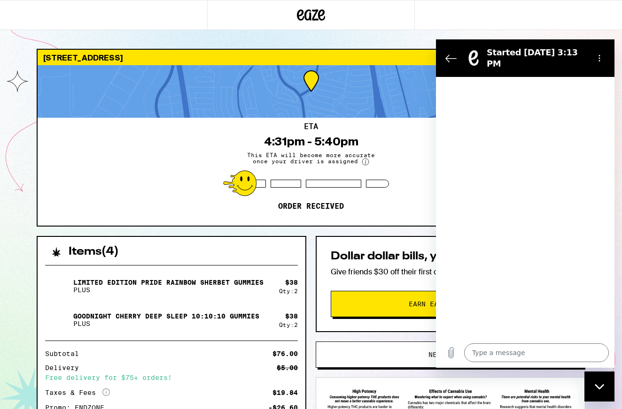
scroll to position [37, 0]
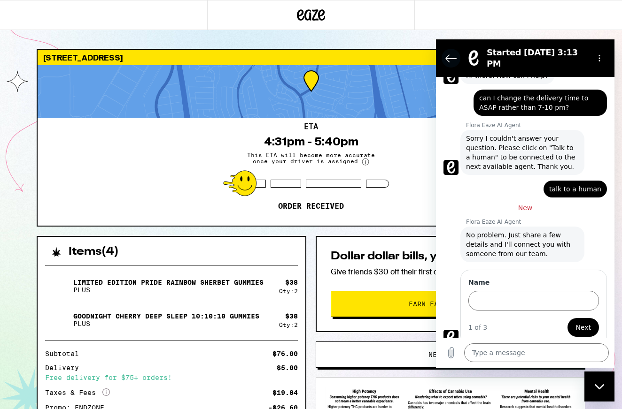
click at [448, 54] on icon "Back to the conversation list" at bounding box center [450, 58] width 11 height 11
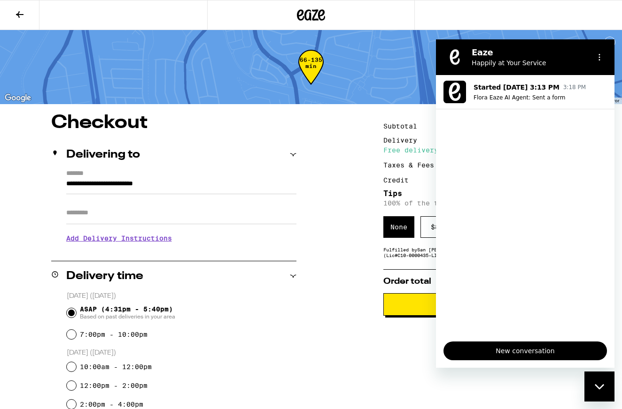
click at [316, 41] on div "66-135 min" at bounding box center [311, 67] width 622 height 74
